Goal: Book appointment/travel/reservation

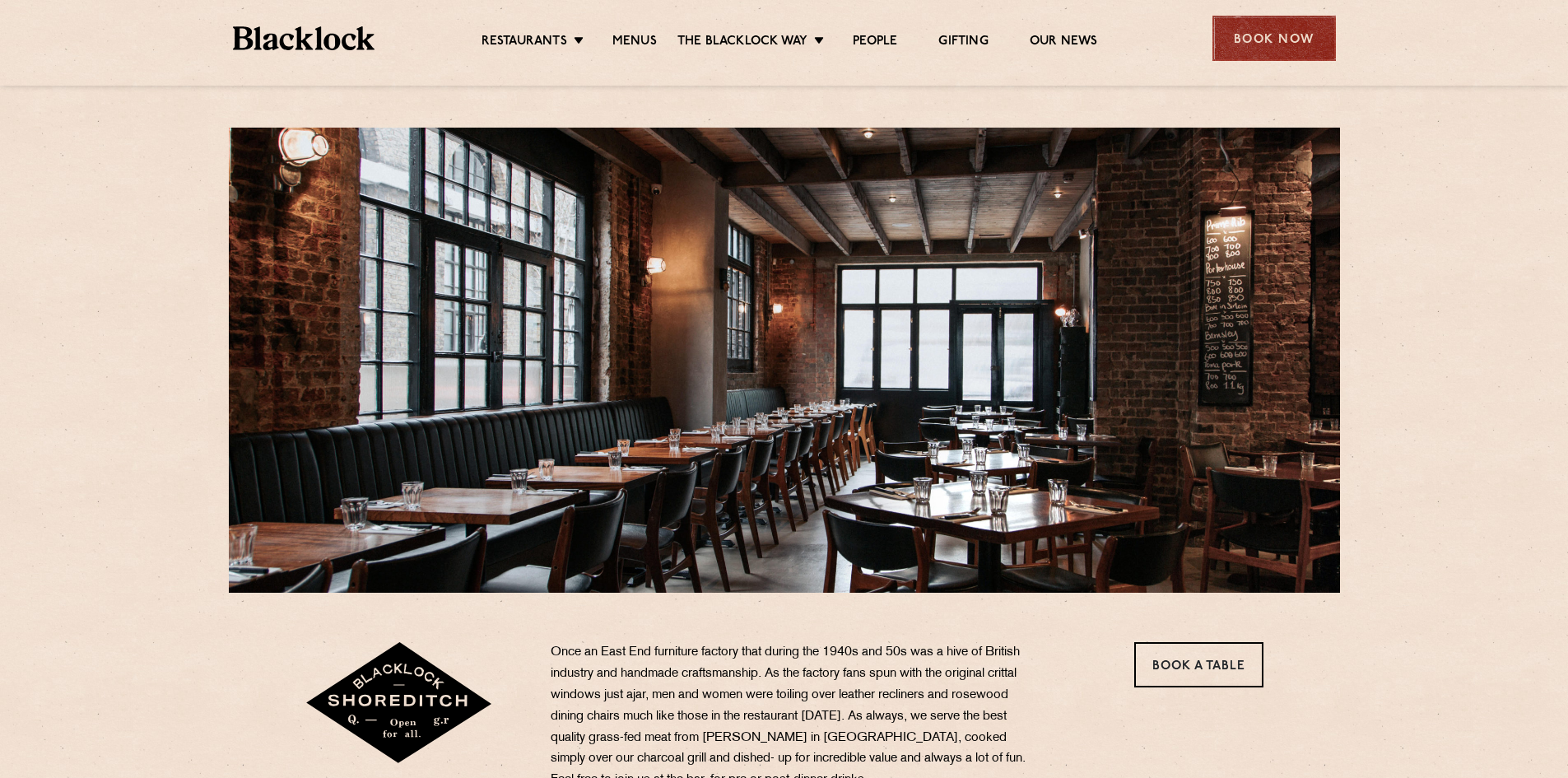
click at [1248, 28] on div "Book Now" at bounding box center [1275, 39] width 124 height 45
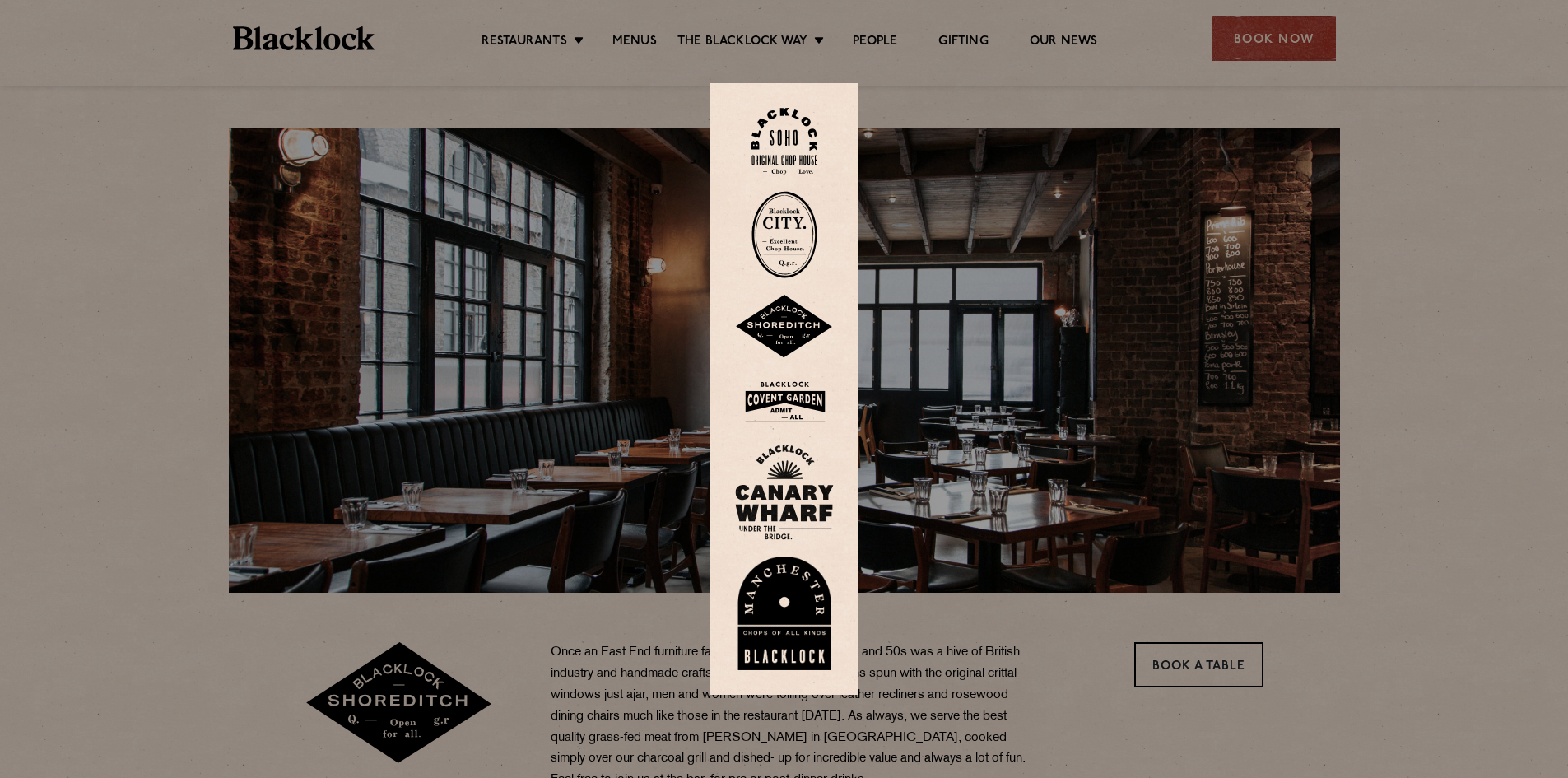
click at [794, 330] on img at bounding box center [784, 327] width 99 height 64
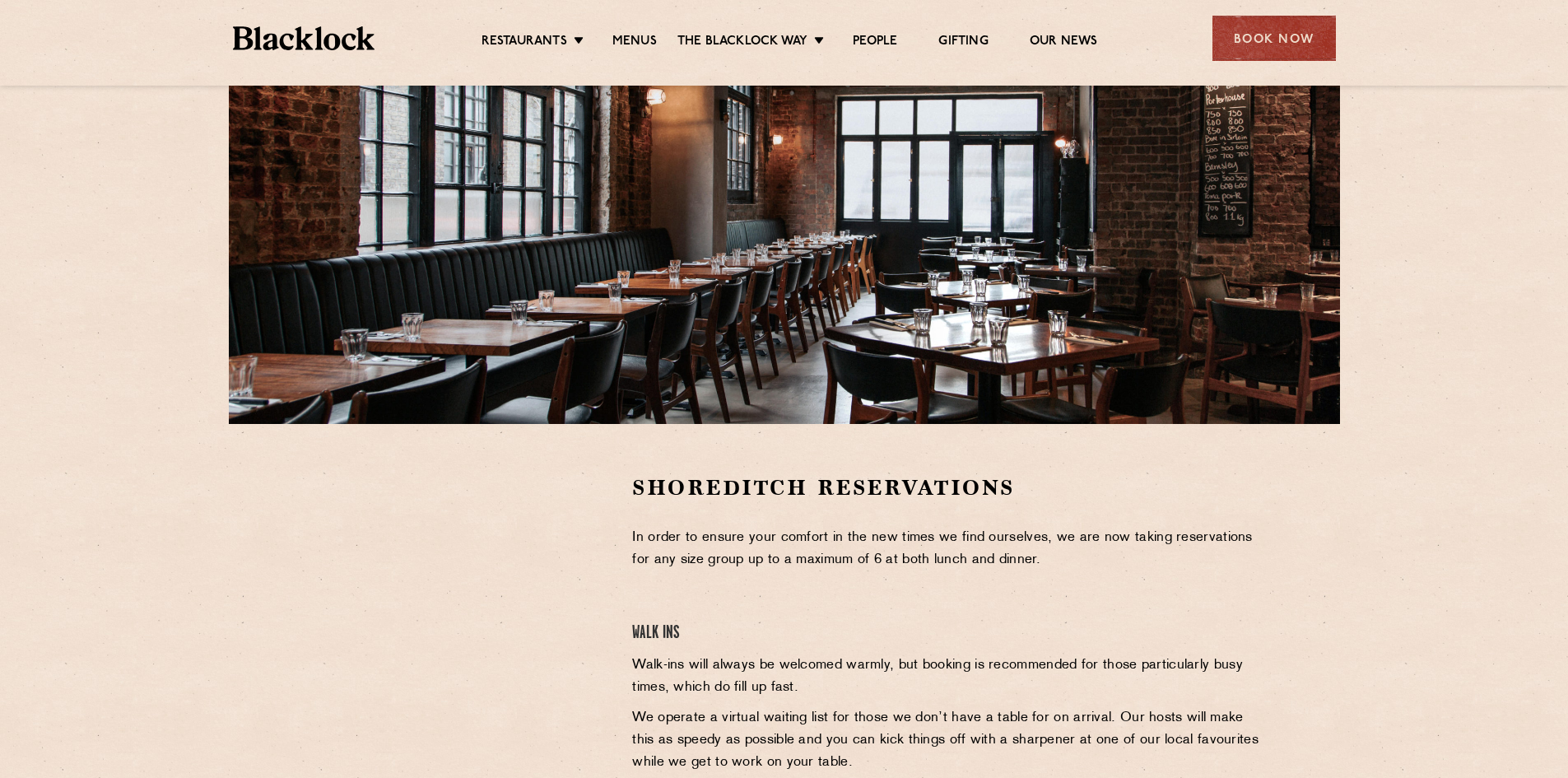
scroll to position [329, 0]
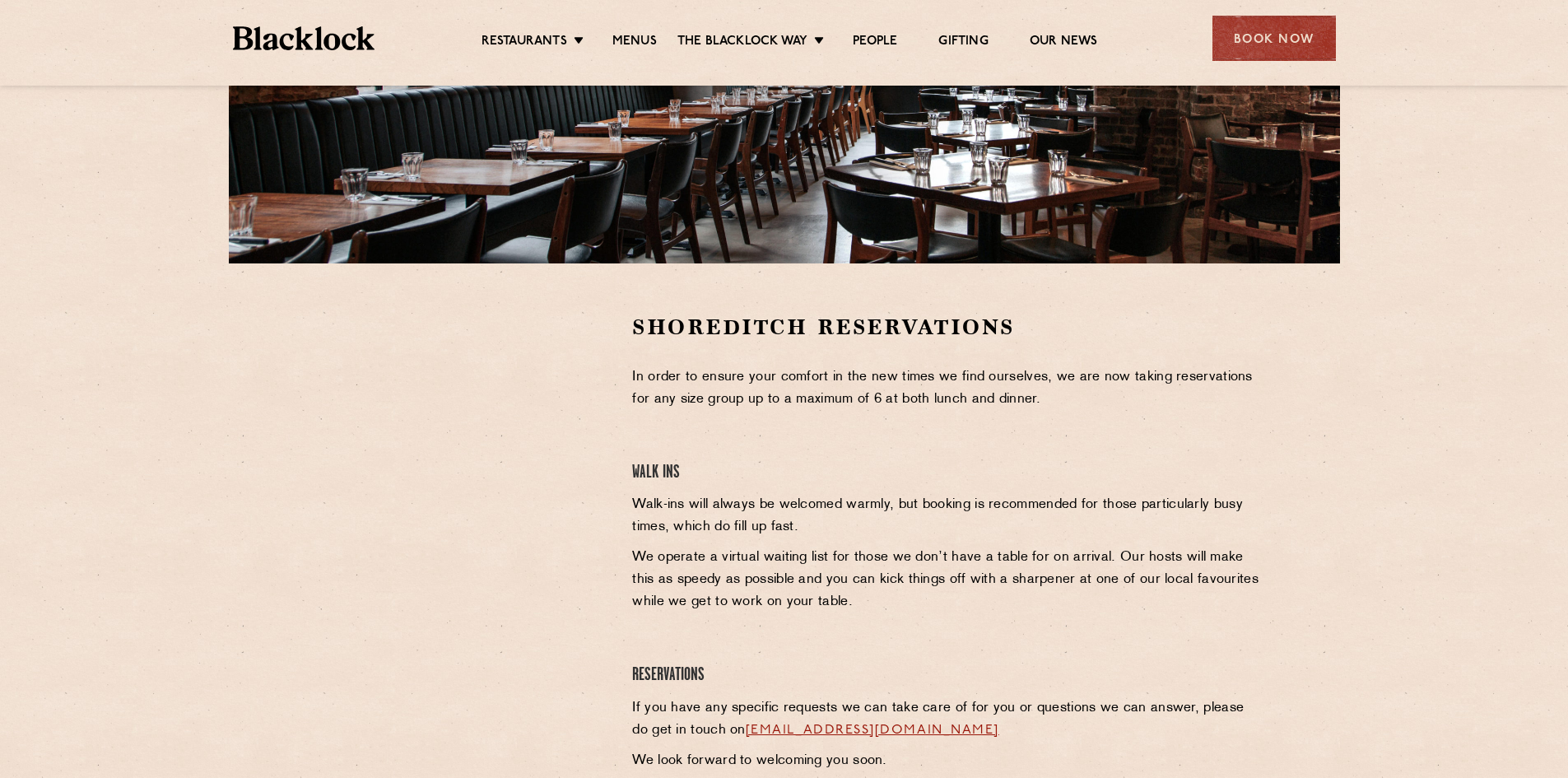
drag, startPoint x: 647, startPoint y: 500, endPoint x: 639, endPoint y: 493, distance: 10.6
click at [650, 502] on p "Walk-ins will always be welcomed warmly, but booking is recommended for those p…" at bounding box center [948, 516] width 631 height 44
click at [573, 412] on div at bounding box center [456, 437] width 303 height 248
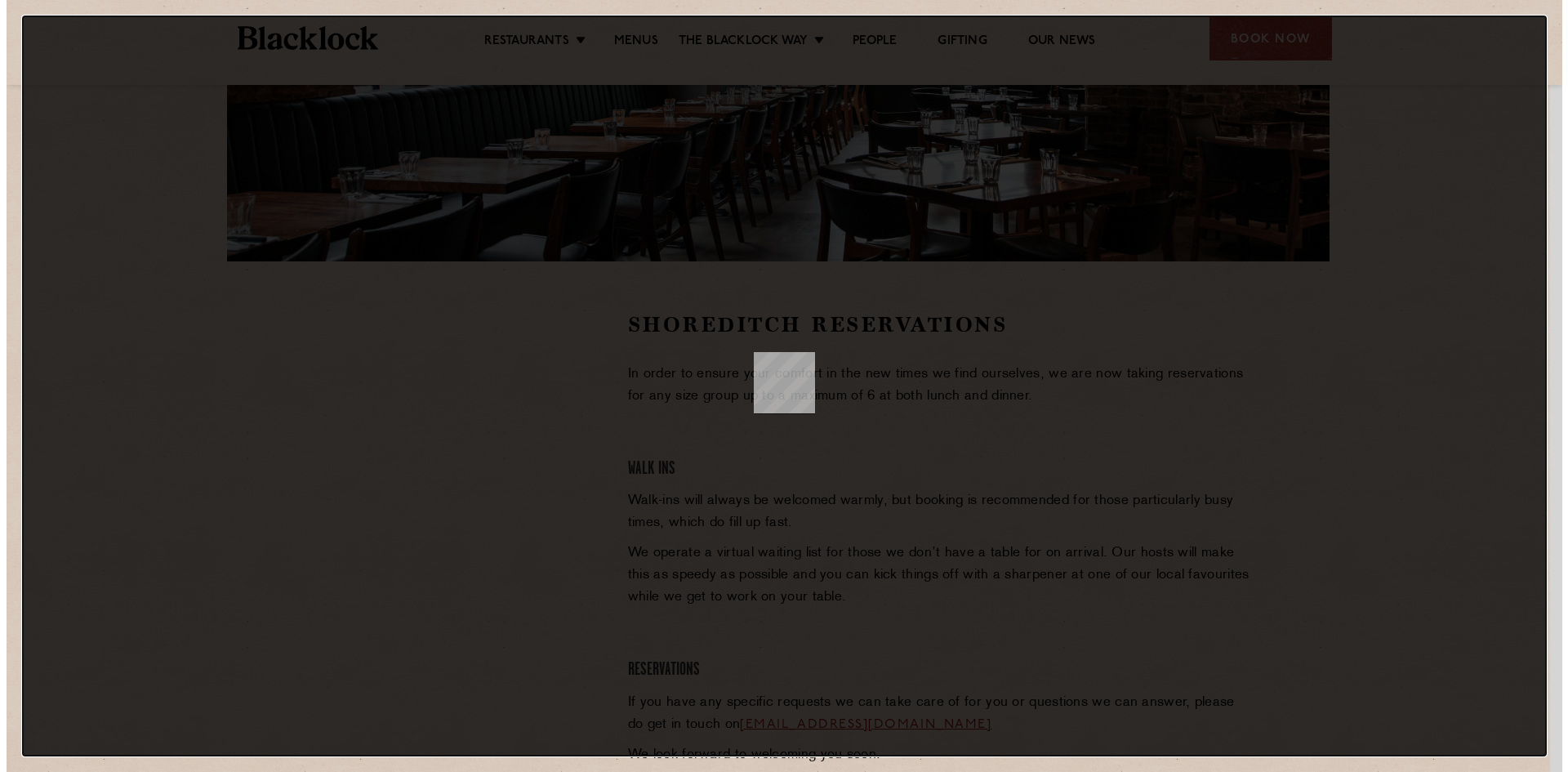
scroll to position [0, 0]
